Goal: Task Accomplishment & Management: Manage account settings

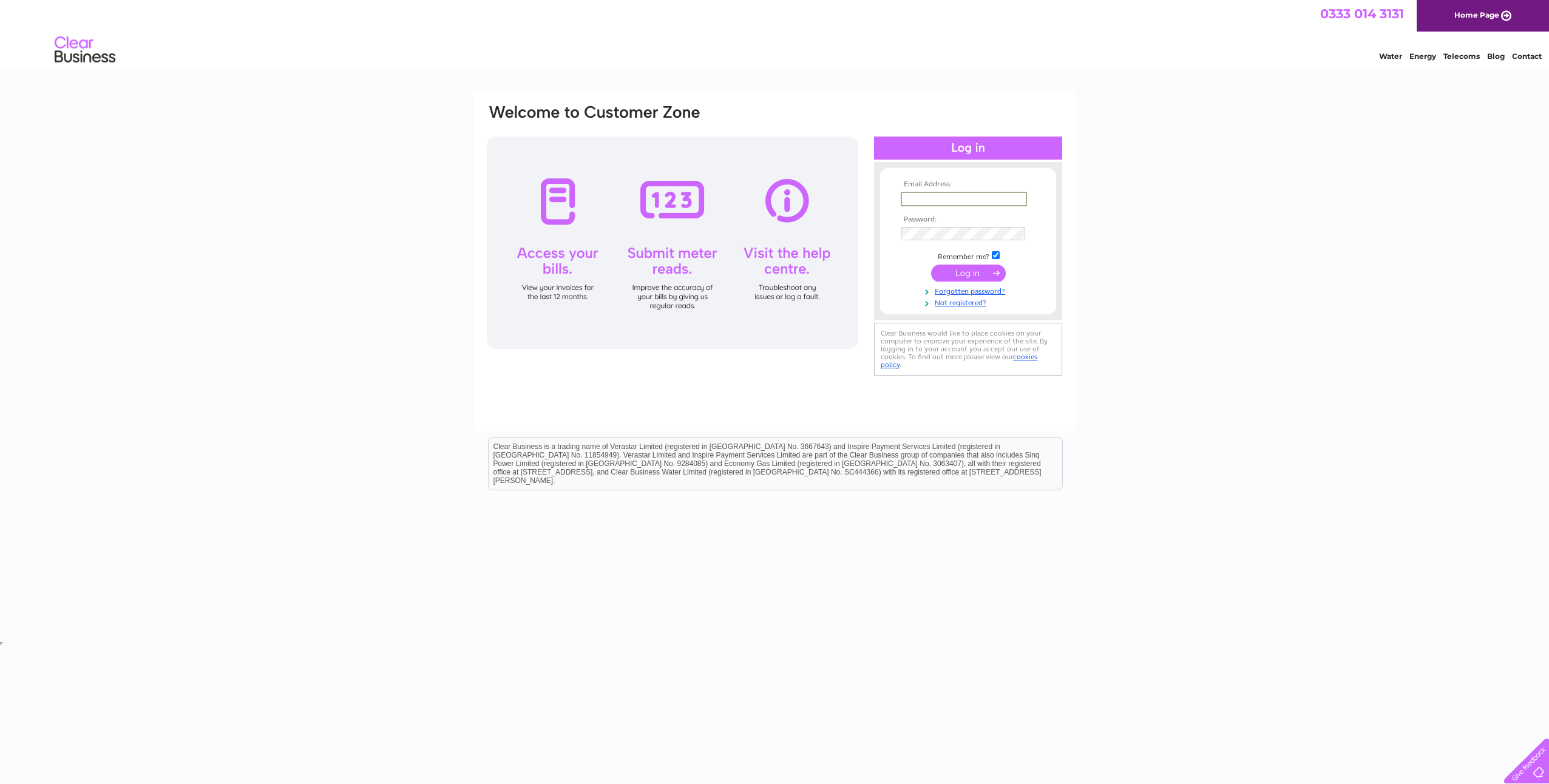
click at [942, 200] on input "text" at bounding box center [963, 199] width 126 height 14
type input "accounts@soundacoustics.co.uk"
click at [946, 277] on input "submit" at bounding box center [968, 274] width 74 height 17
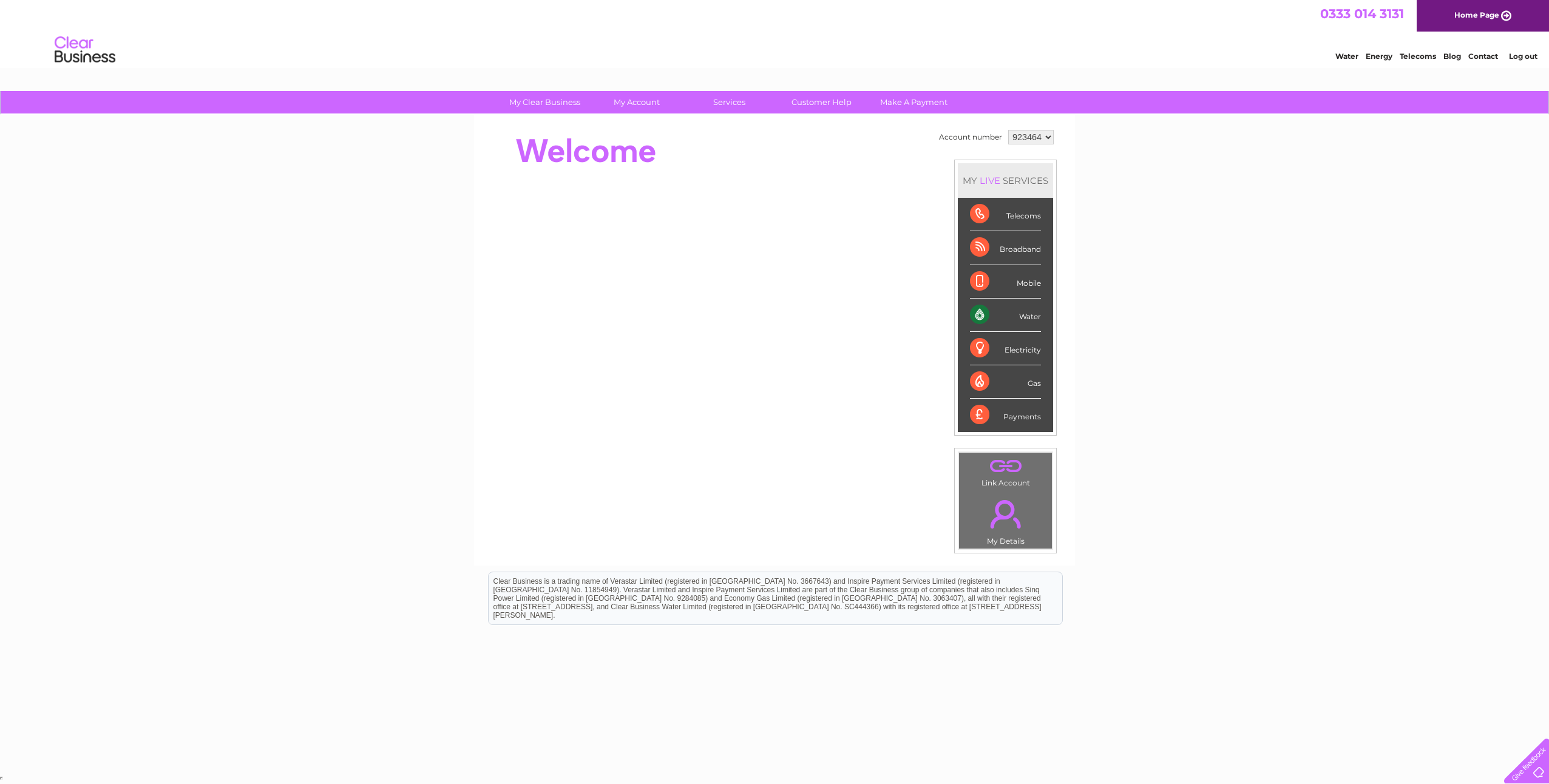
click at [1029, 317] on div "Water" at bounding box center [1006, 315] width 71 height 33
click at [633, 125] on link "Bills and Payments" at bounding box center [642, 127] width 100 height 24
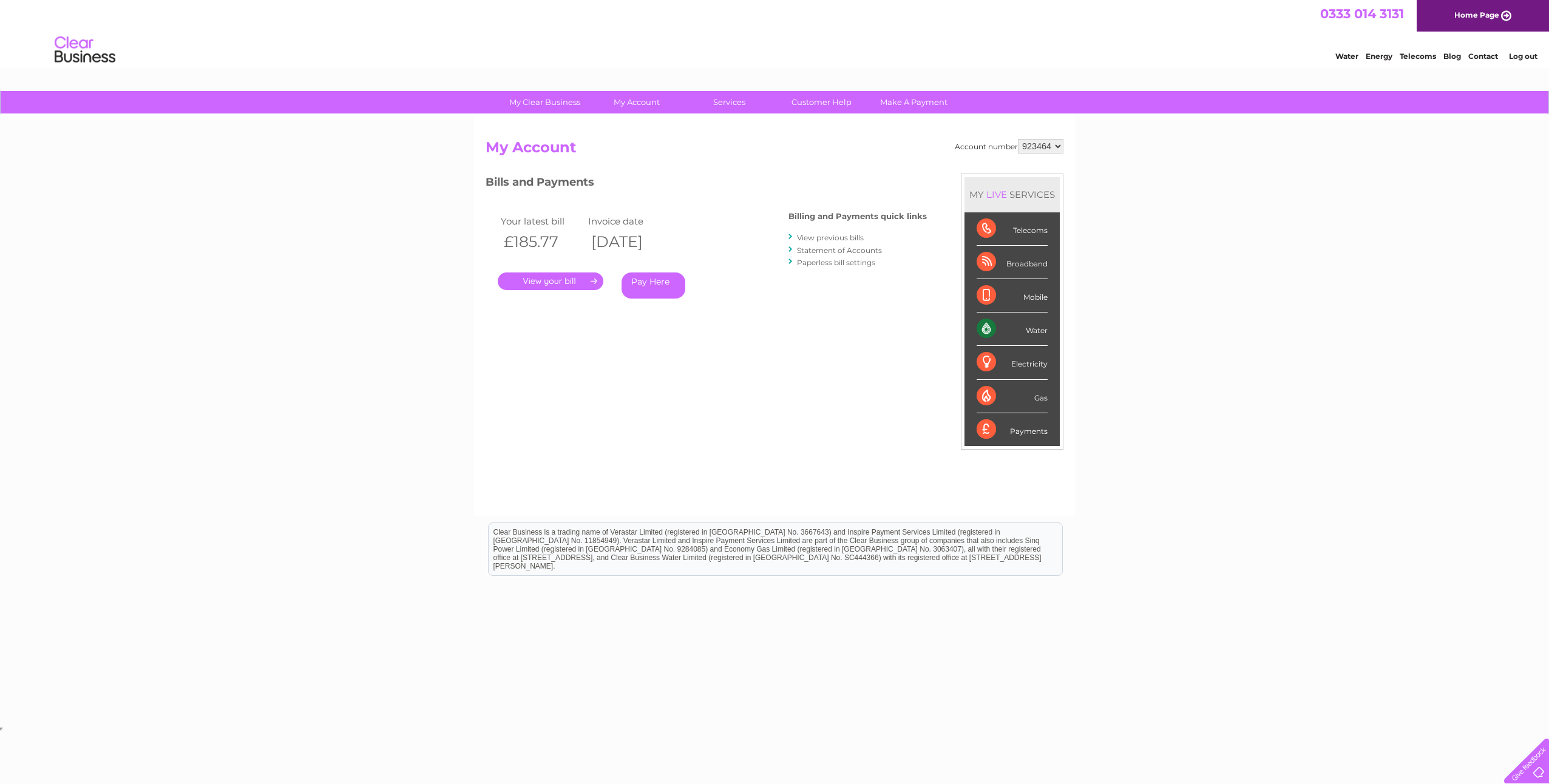
click at [580, 283] on link "." at bounding box center [550, 281] width 105 height 17
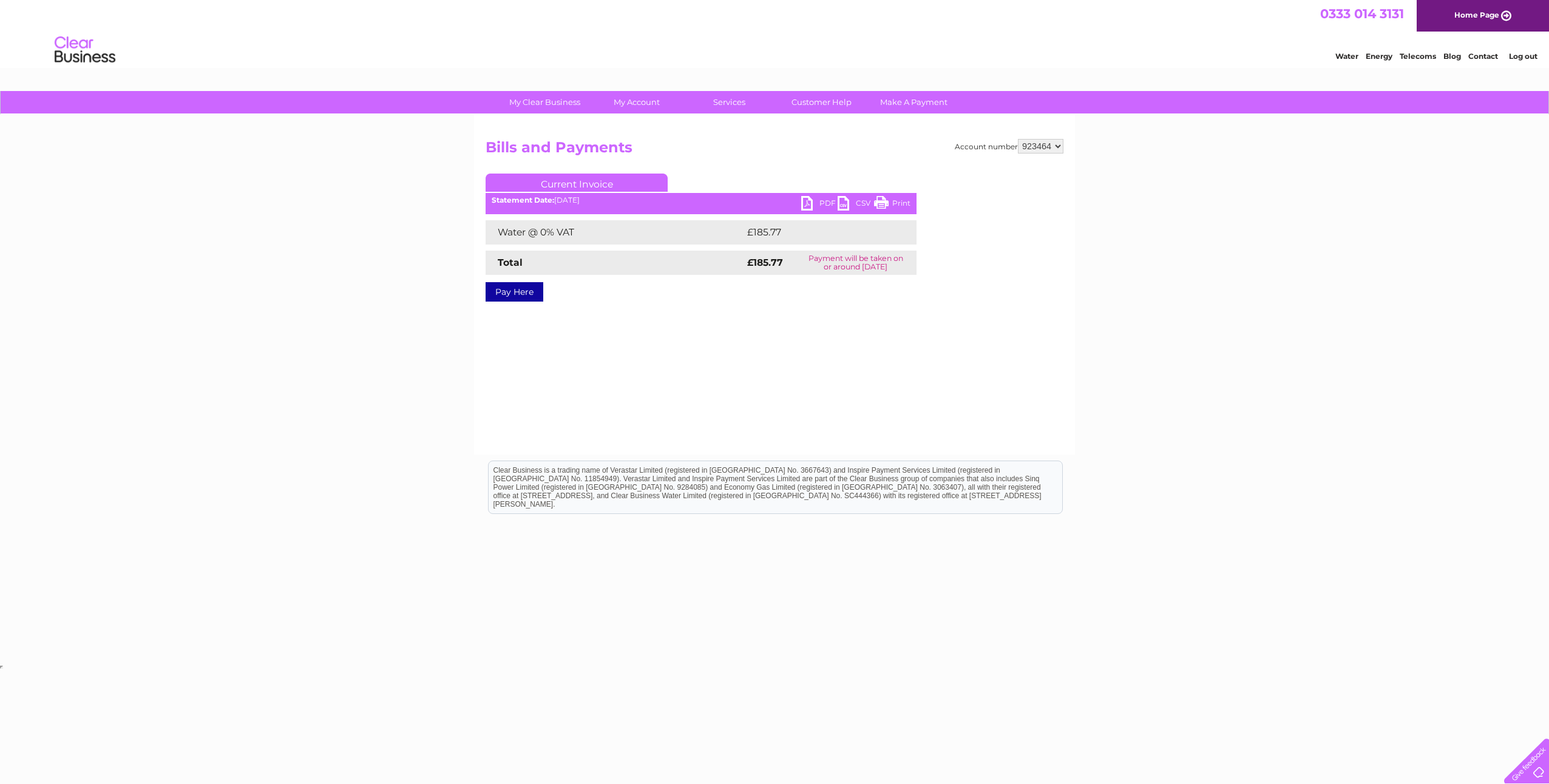
click at [827, 205] on link "PDF" at bounding box center [819, 204] width 36 height 17
click at [1535, 56] on link "Log out" at bounding box center [1523, 56] width 29 height 9
